Goal: Find specific fact: Find specific fact

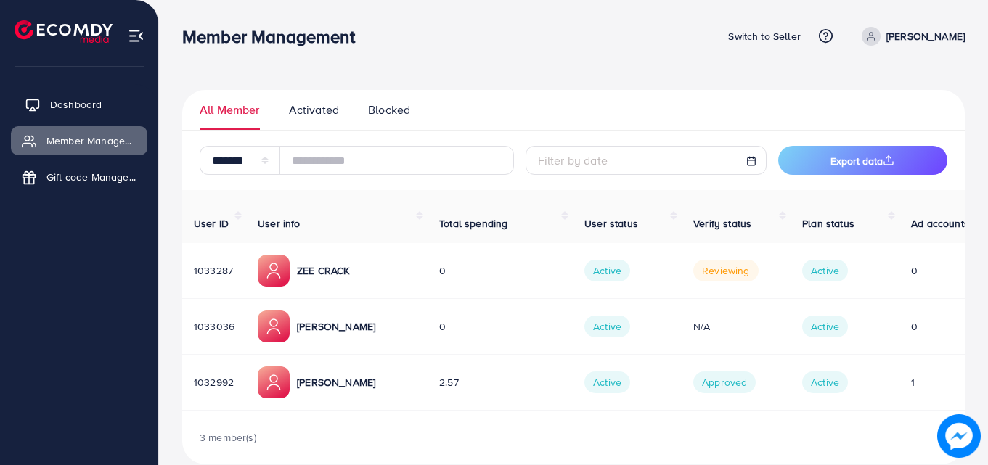
click at [54, 99] on span "Dashboard" at bounding box center [76, 104] width 52 height 15
select select "*"
select select "****"
select select "*"
select select "****"
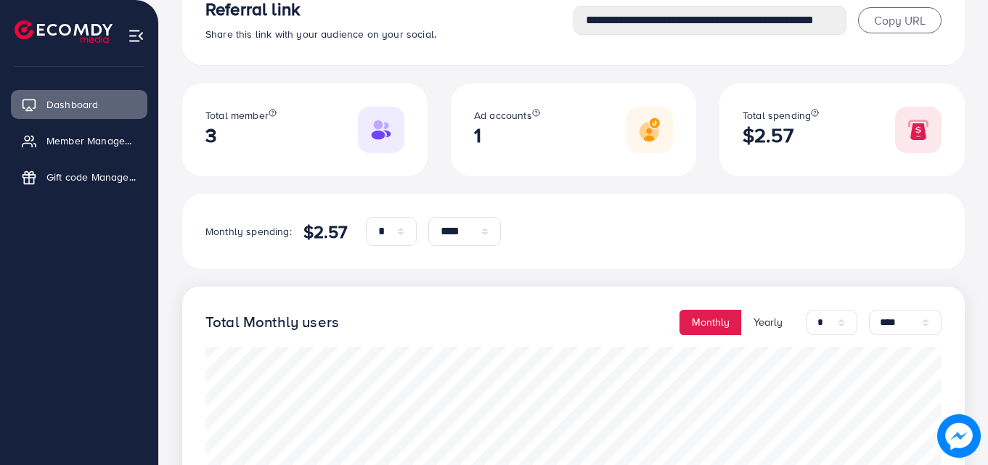
scroll to position [109, 0]
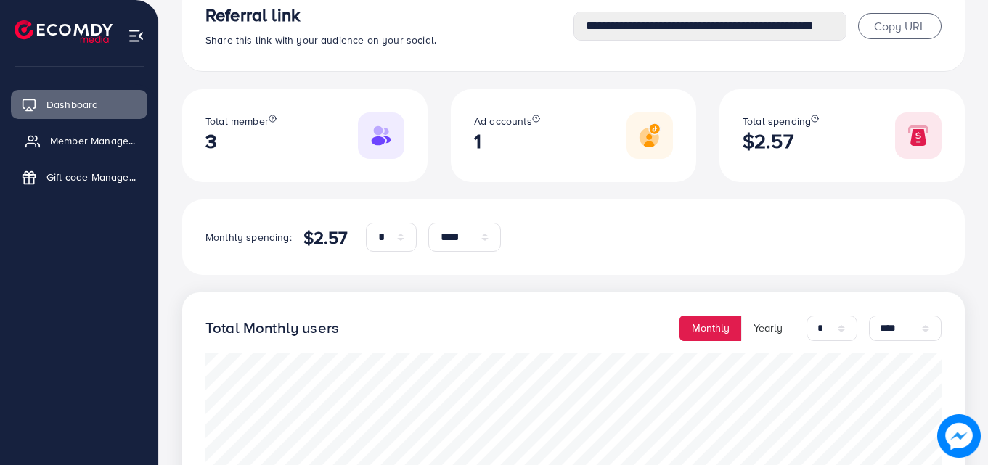
click at [30, 155] on link "Member Management" at bounding box center [79, 140] width 136 height 29
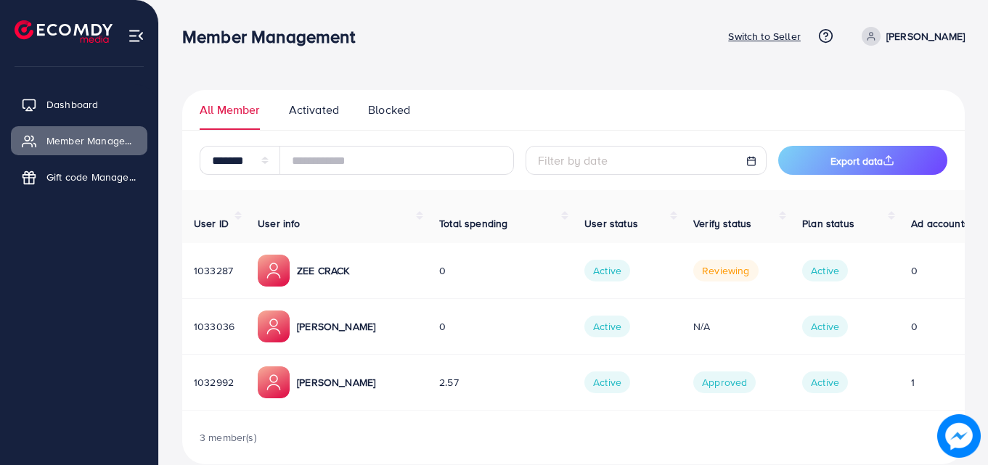
click at [323, 269] on div "ZEE CRACK" at bounding box center [337, 271] width 158 height 32
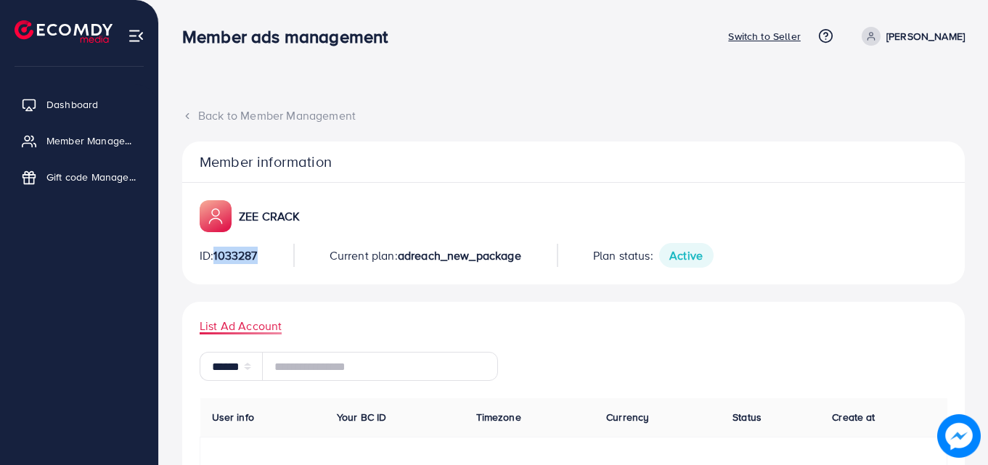
drag, startPoint x: 263, startPoint y: 262, endPoint x: 217, endPoint y: 256, distance: 46.1
click at [217, 256] on div "ID: 1033287 Current plan: adreach_new_package Plan status: Active" at bounding box center [574, 255] width 748 height 23
copy span "1033287"
